Goal: Find specific page/section: Find specific page/section

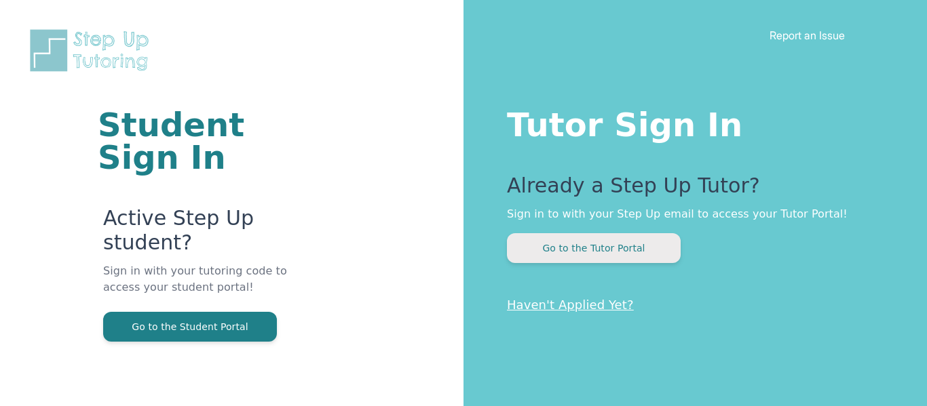
click at [585, 246] on button "Go to the Tutor Portal" at bounding box center [594, 248] width 174 height 30
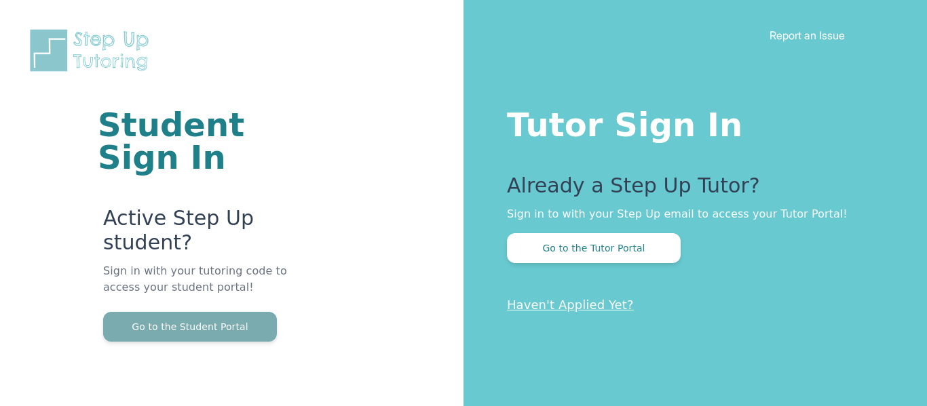
click at [238, 330] on button "Go to the Student Portal" at bounding box center [190, 327] width 174 height 30
